Goal: Information Seeking & Learning: Check status

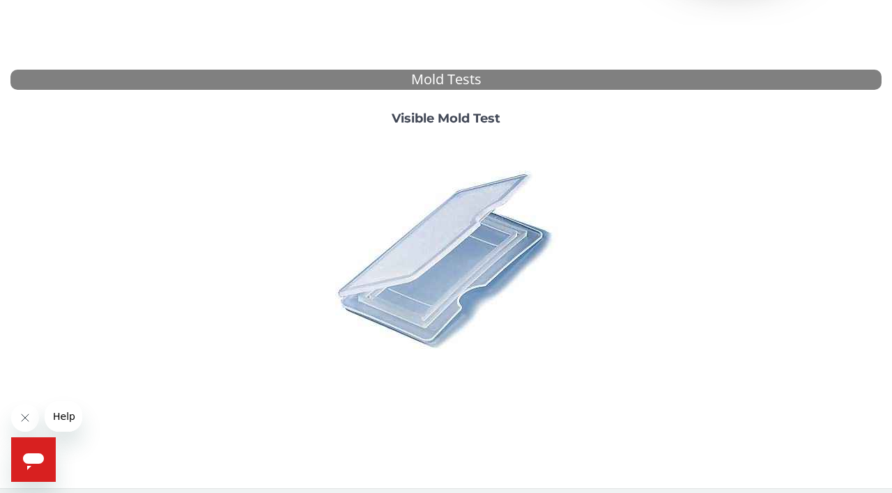
scroll to position [493, 0]
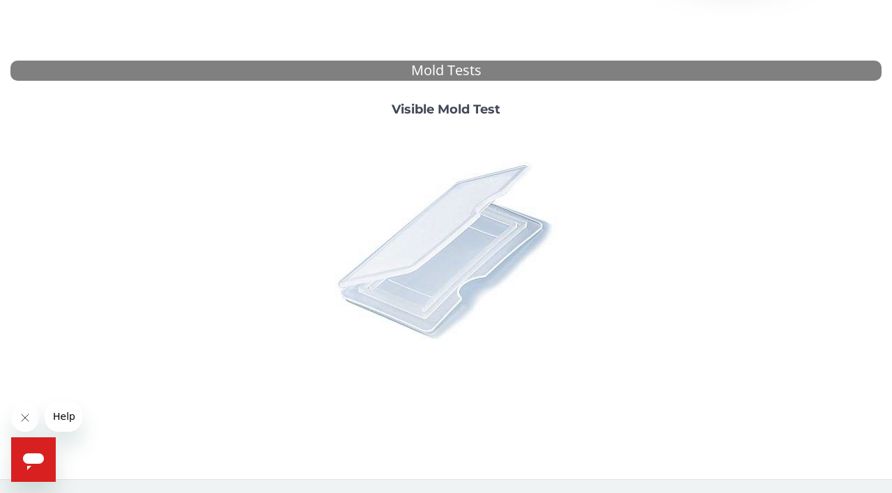
click at [440, 233] on img at bounding box center [446, 250] width 244 height 244
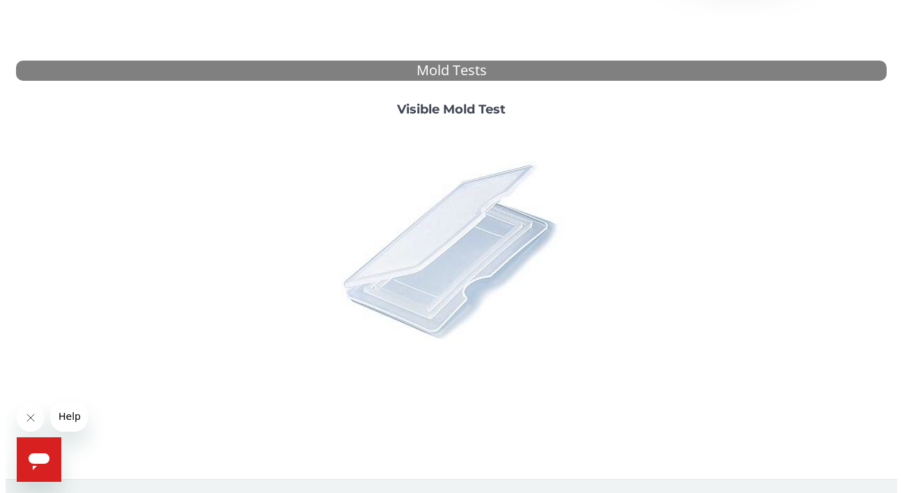
scroll to position [0, 0]
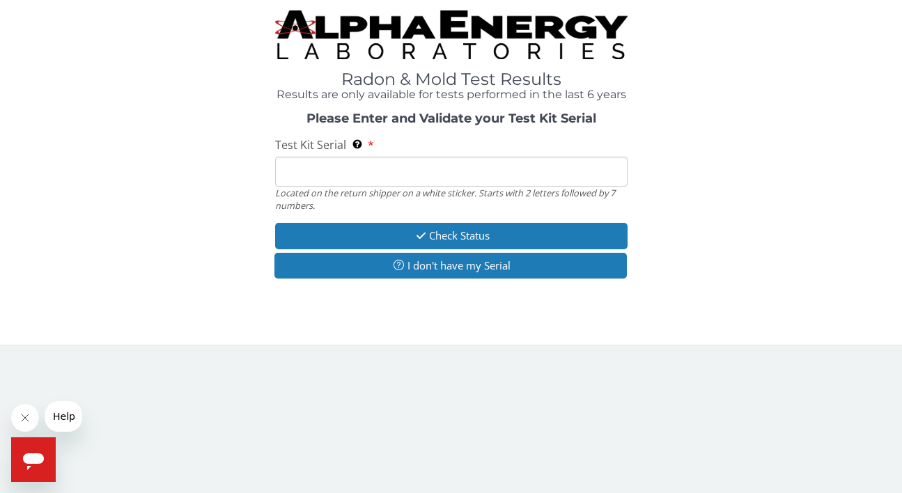
click at [350, 172] on input "Test Kit Serial Located on the return shipper on a white sticker. Starts with 2…" at bounding box center [451, 172] width 353 height 30
paste input "ML190450"
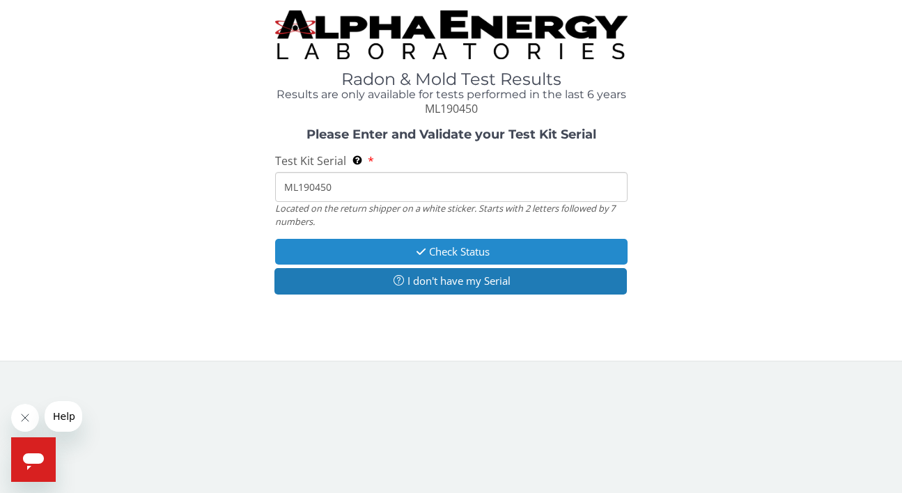
type input "ML190450"
click at [399, 248] on button "Check Status" at bounding box center [451, 252] width 353 height 26
